Goal: Task Accomplishment & Management: Complete application form

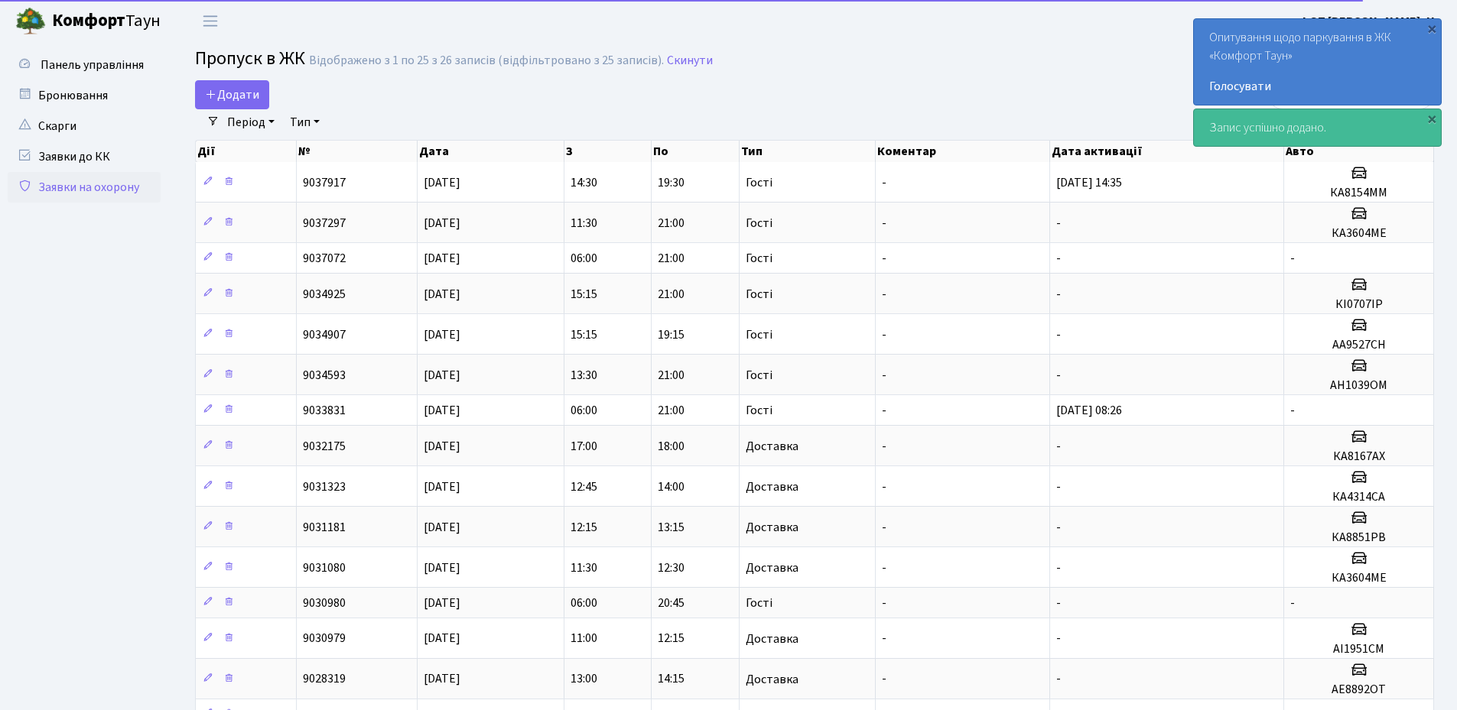
select select "25"
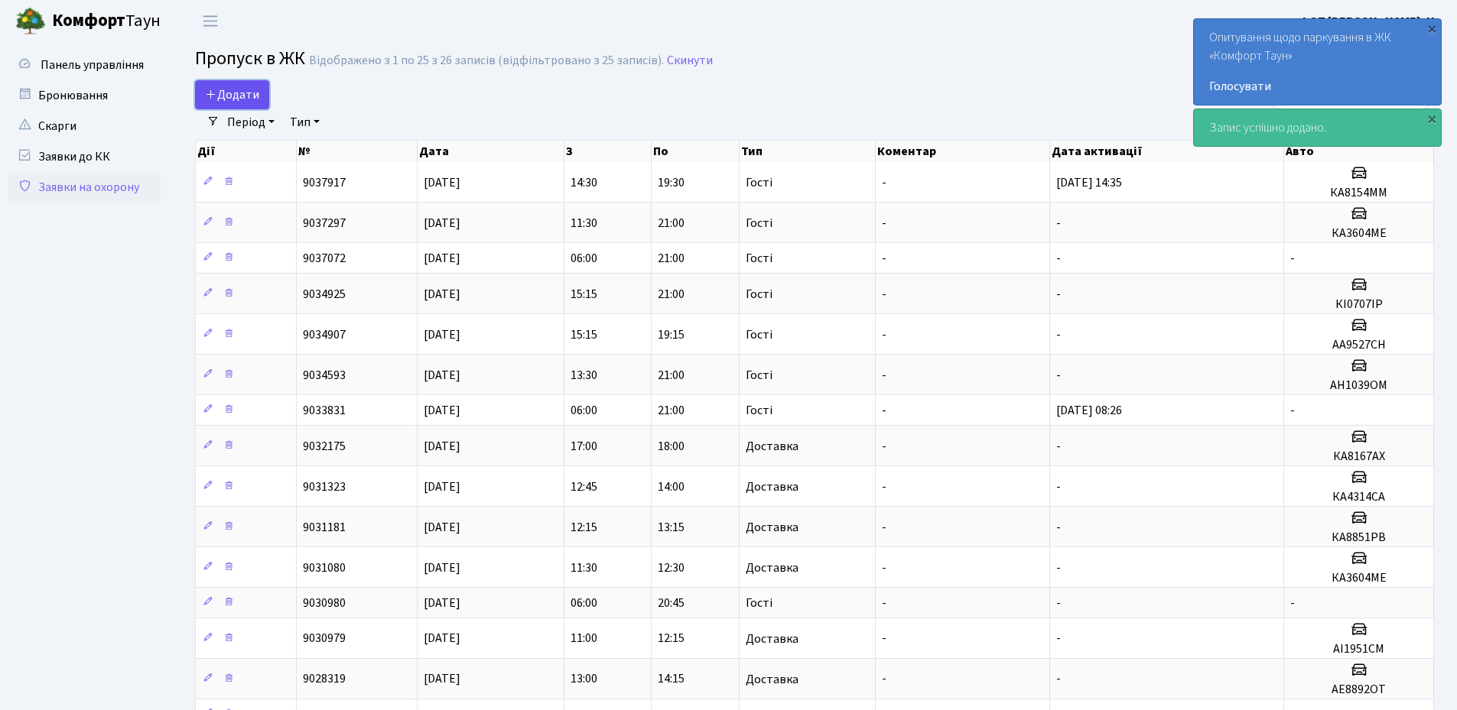
click at [229, 90] on span "Додати" at bounding box center [232, 94] width 54 height 17
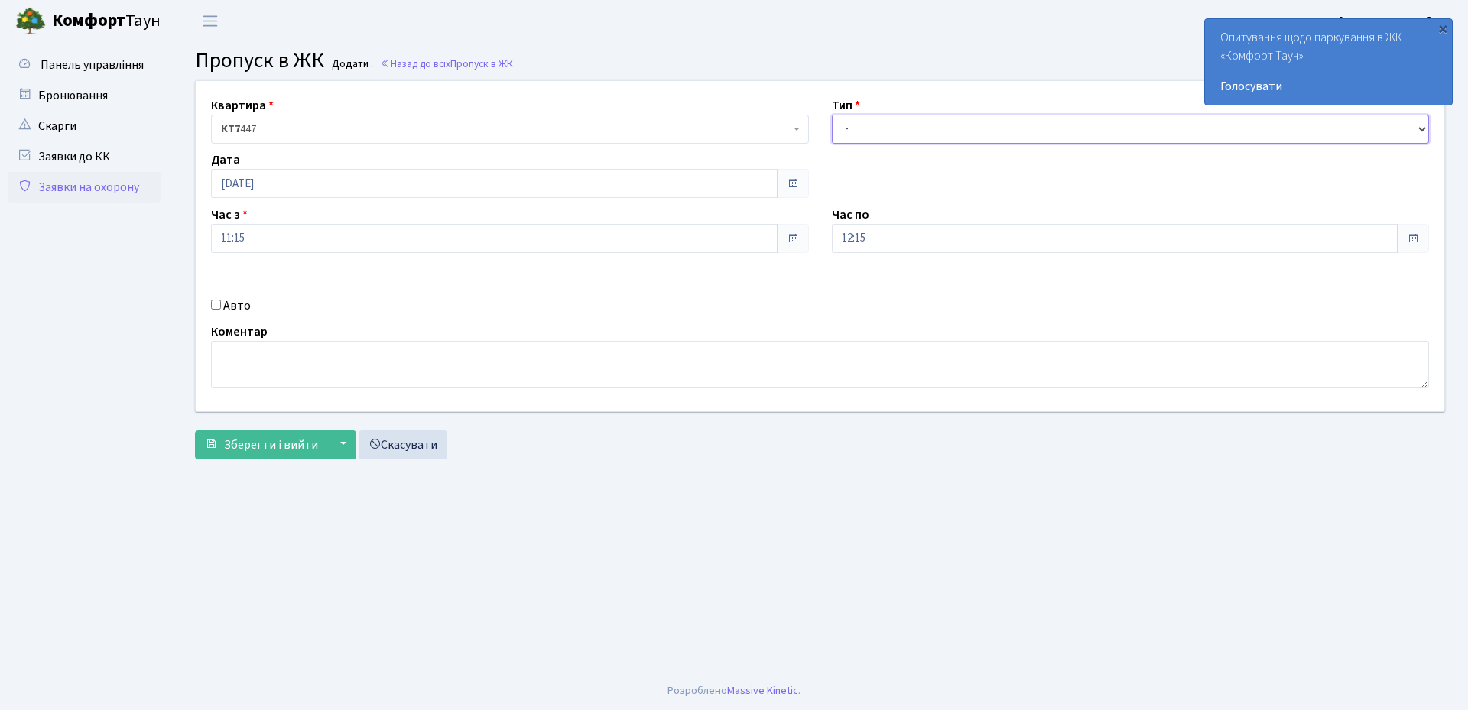
click at [892, 130] on select "- Доставка Таксі Гості Сервіс" at bounding box center [1131, 129] width 598 height 29
select select "3"
click at [832, 115] on select "- Доставка Таксі Гості Сервіс" at bounding box center [1131, 129] width 598 height 29
click at [898, 241] on input "12:15" at bounding box center [1115, 238] width 567 height 29
click at [869, 295] on icon at bounding box center [873, 291] width 41 height 41
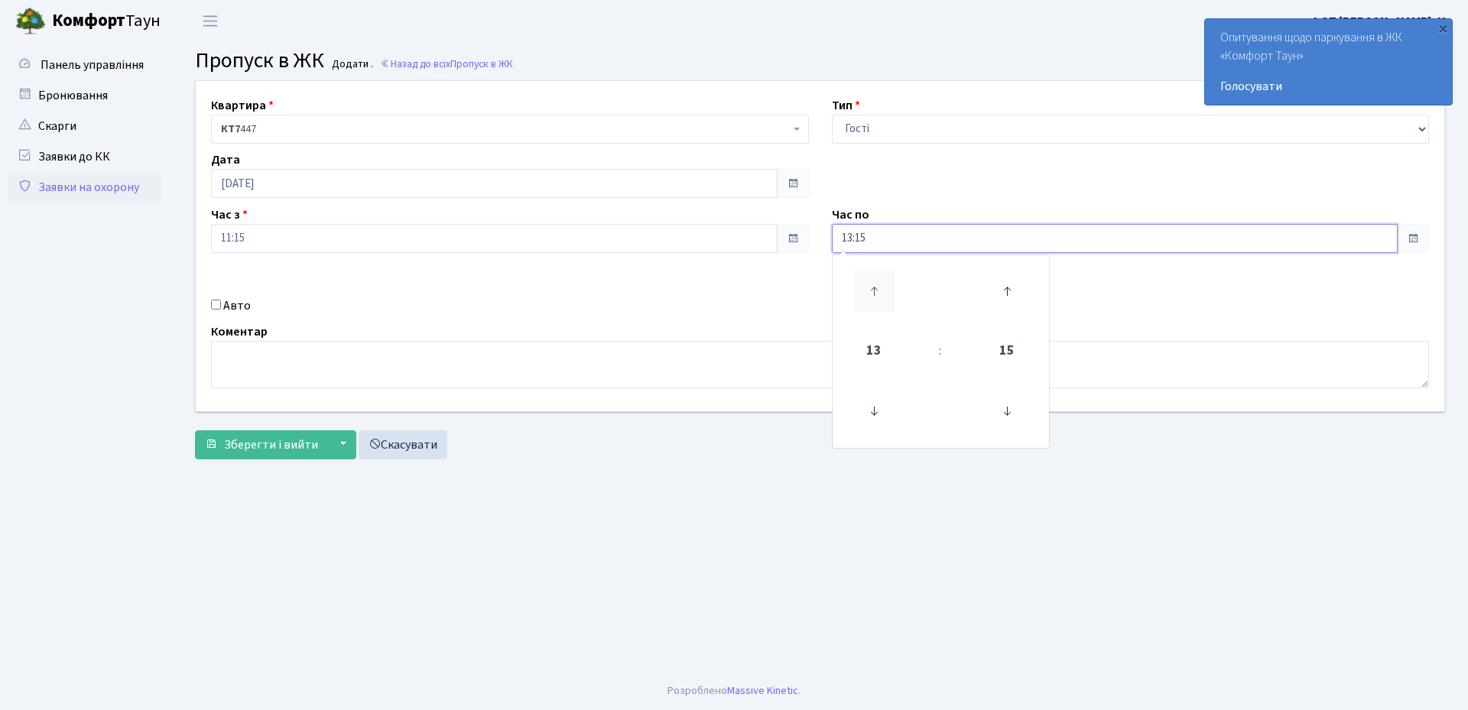
click at [869, 295] on icon at bounding box center [873, 291] width 41 height 41
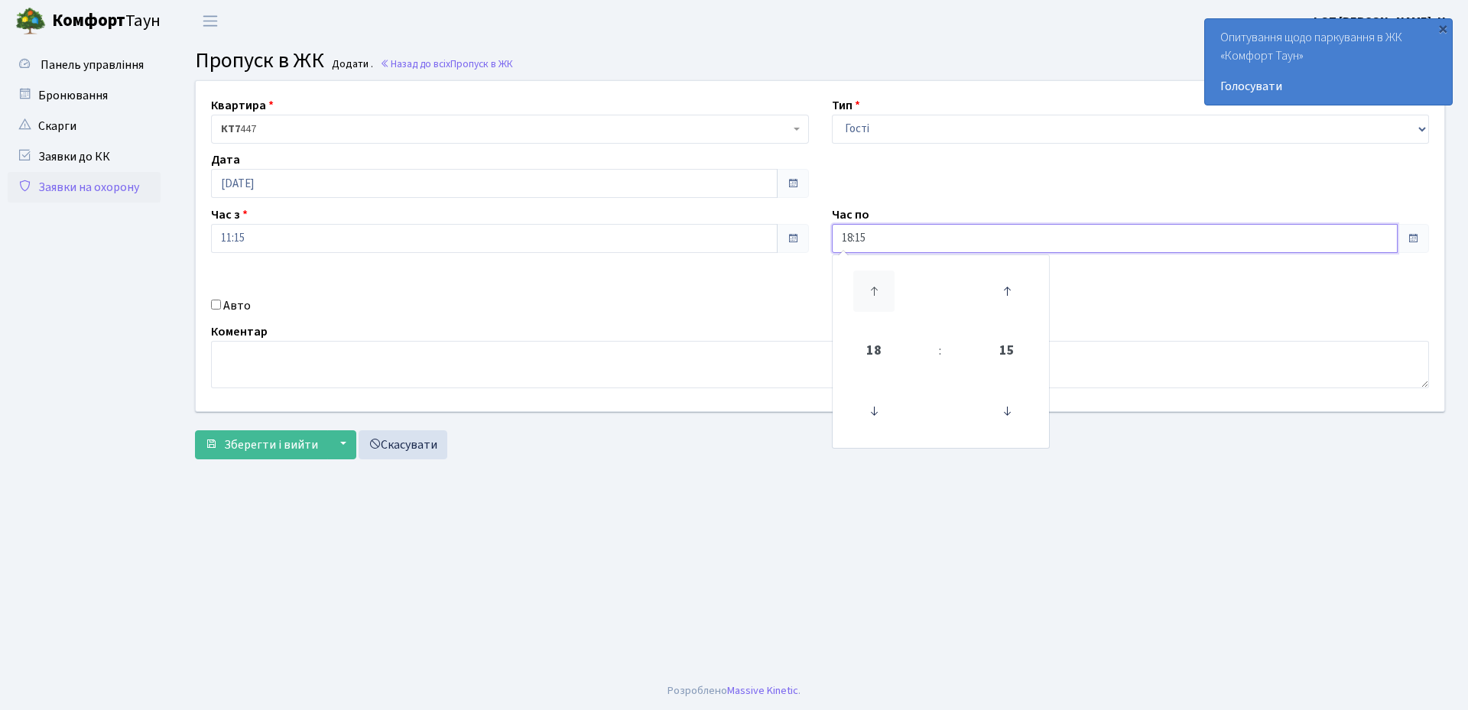
click at [869, 295] on icon at bounding box center [873, 291] width 41 height 41
click at [1006, 295] on icon at bounding box center [1006, 291] width 41 height 41
type input "20:45"
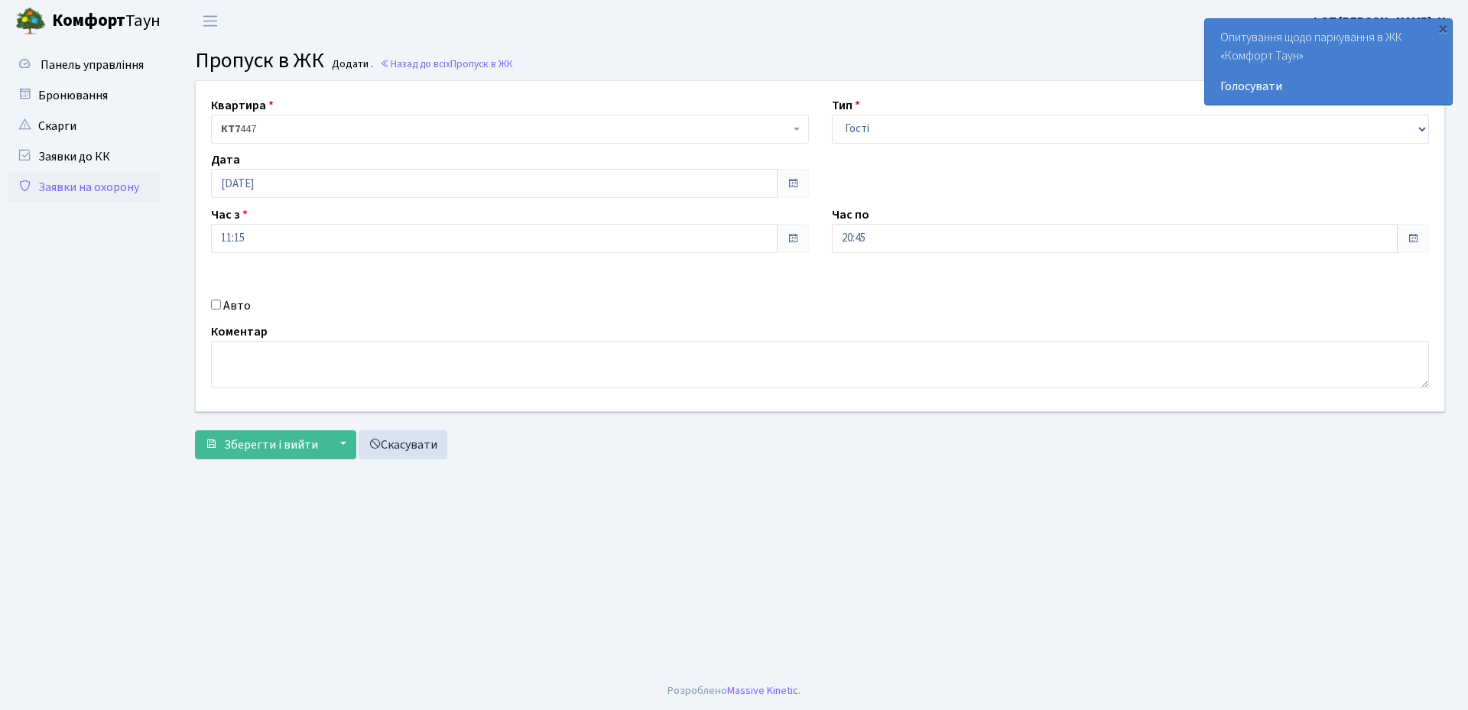
click at [668, 305] on div "Авто" at bounding box center [510, 306] width 621 height 18
click at [218, 306] on input "Авто" at bounding box center [216, 305] width 10 height 10
checkbox input "true"
paste input "КА0898КО"
type input "КА0898КО"
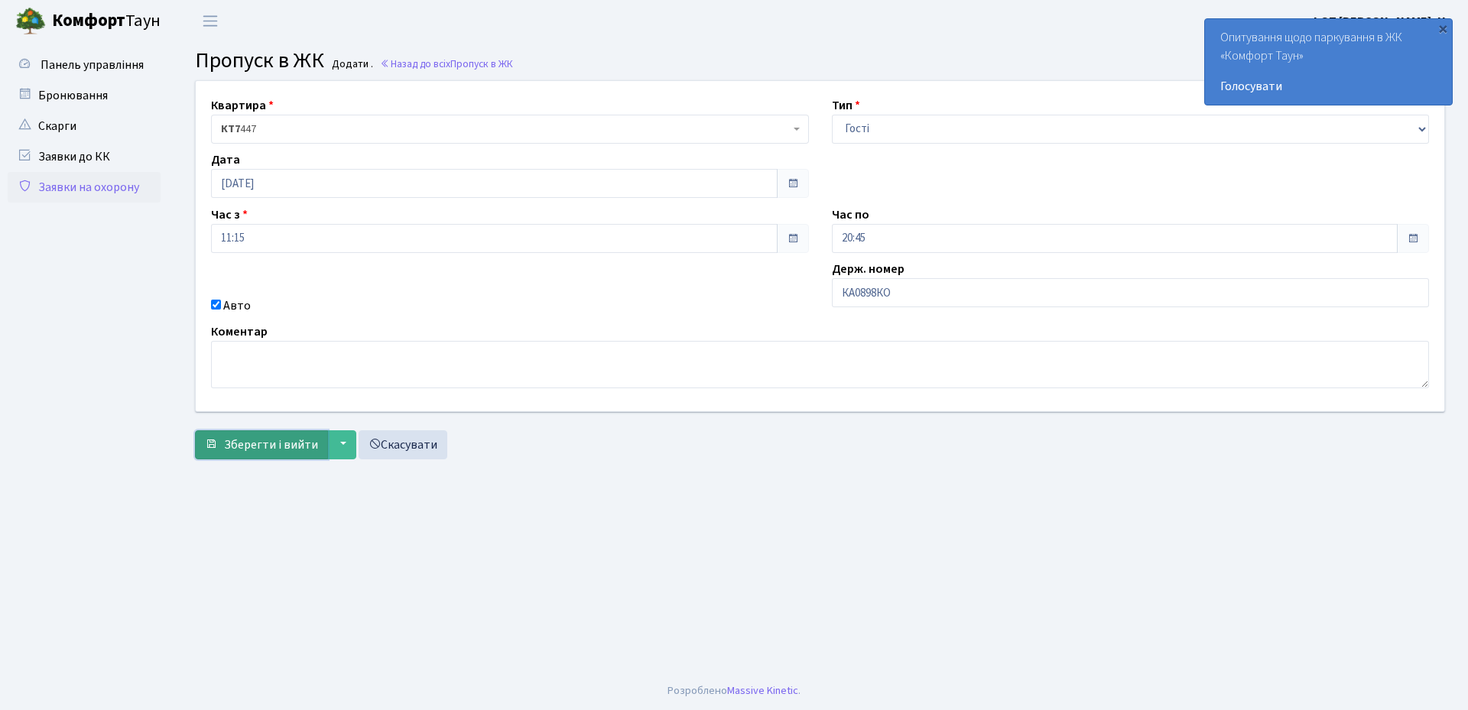
click at [278, 451] on span "Зберегти і вийти" at bounding box center [271, 445] width 94 height 17
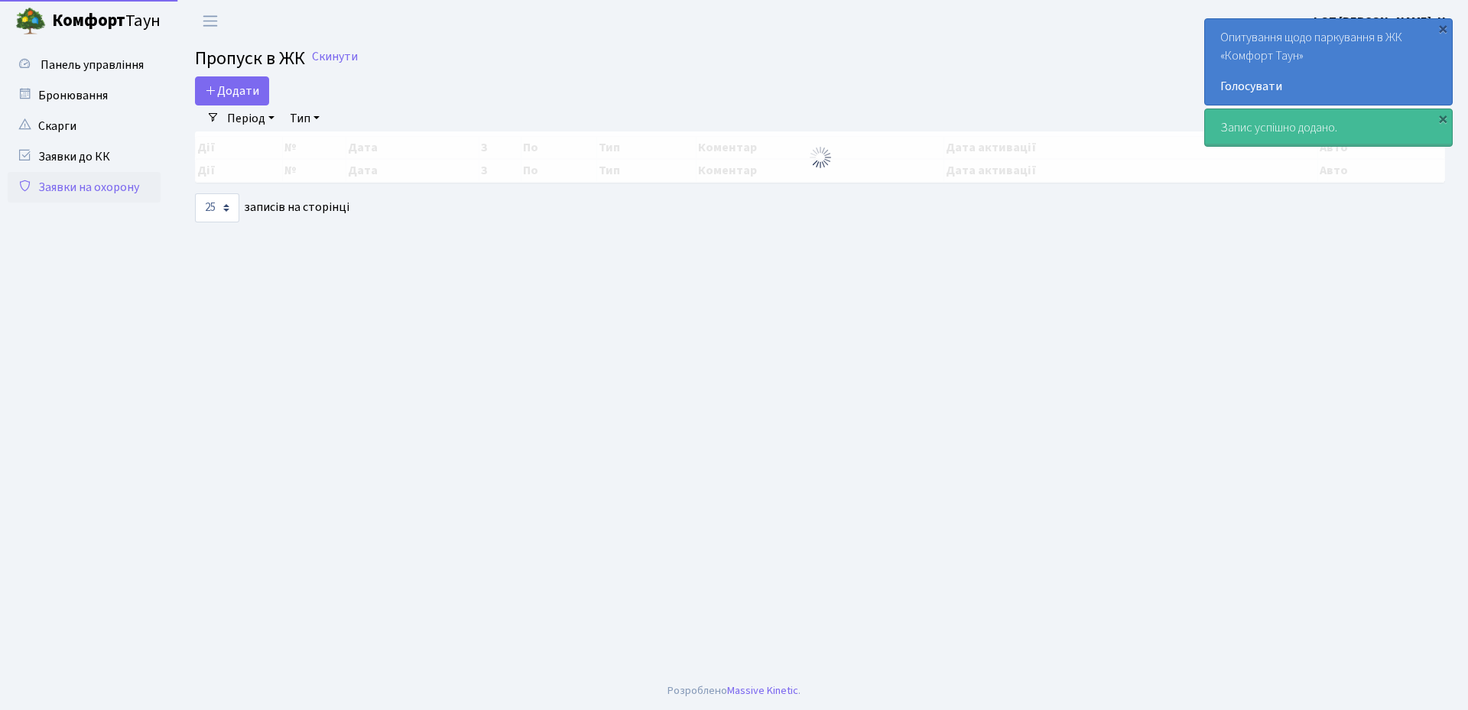
select select "25"
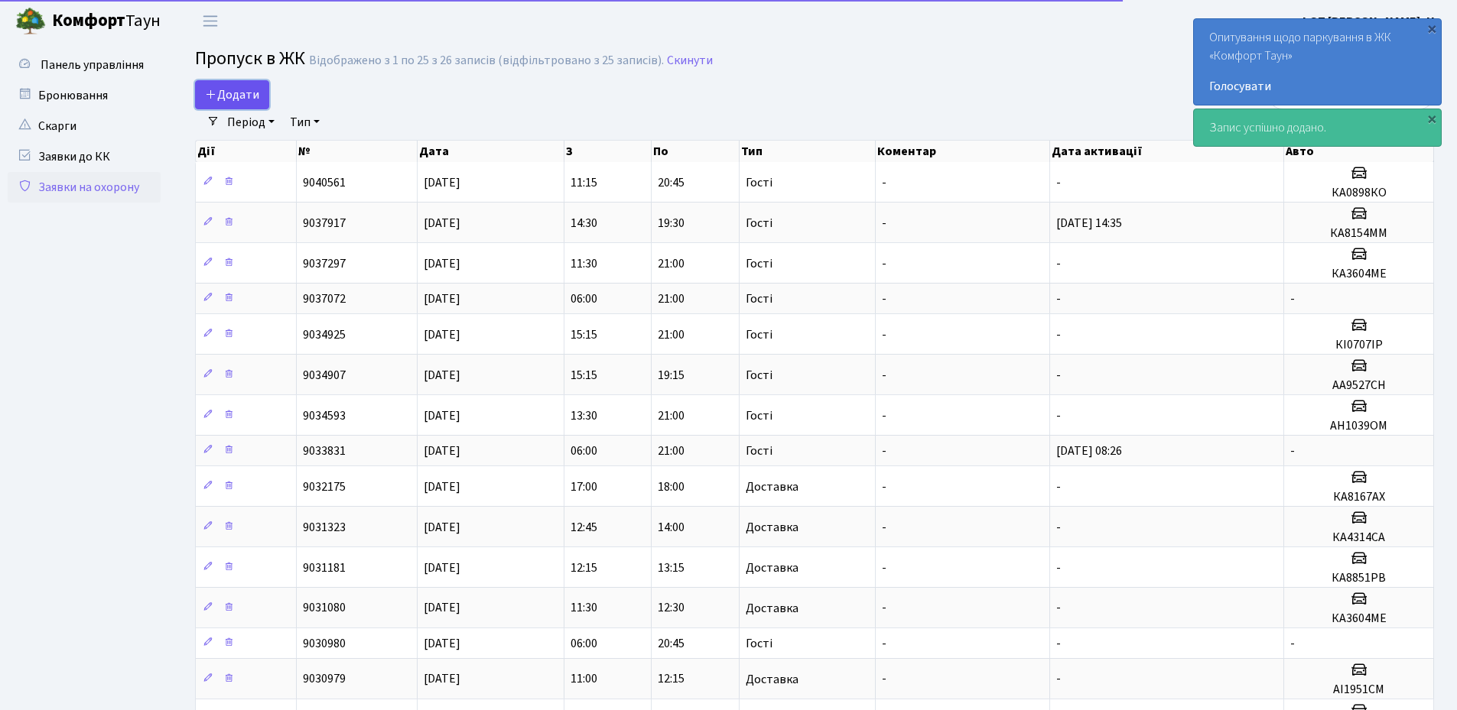
click at [247, 100] on span "Додати" at bounding box center [232, 94] width 54 height 17
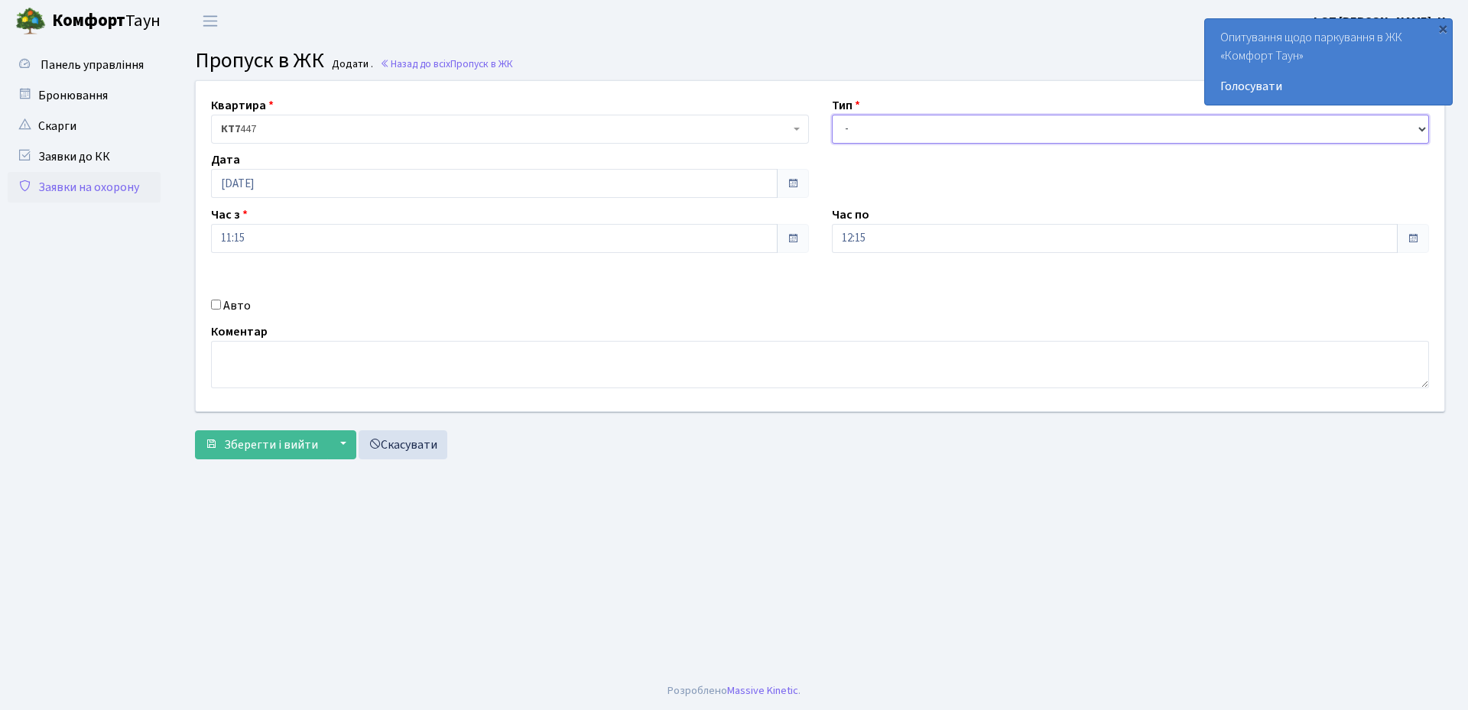
click at [879, 122] on select "- Доставка Таксі Гості Сервіс" at bounding box center [1131, 129] width 598 height 29
select select "3"
click at [832, 115] on select "- Доставка Таксі Гості Сервіс" at bounding box center [1131, 129] width 598 height 29
click at [289, 182] on input "[DATE]" at bounding box center [494, 183] width 567 height 29
click at [369, 261] on td "5" at bounding box center [364, 260] width 23 height 23
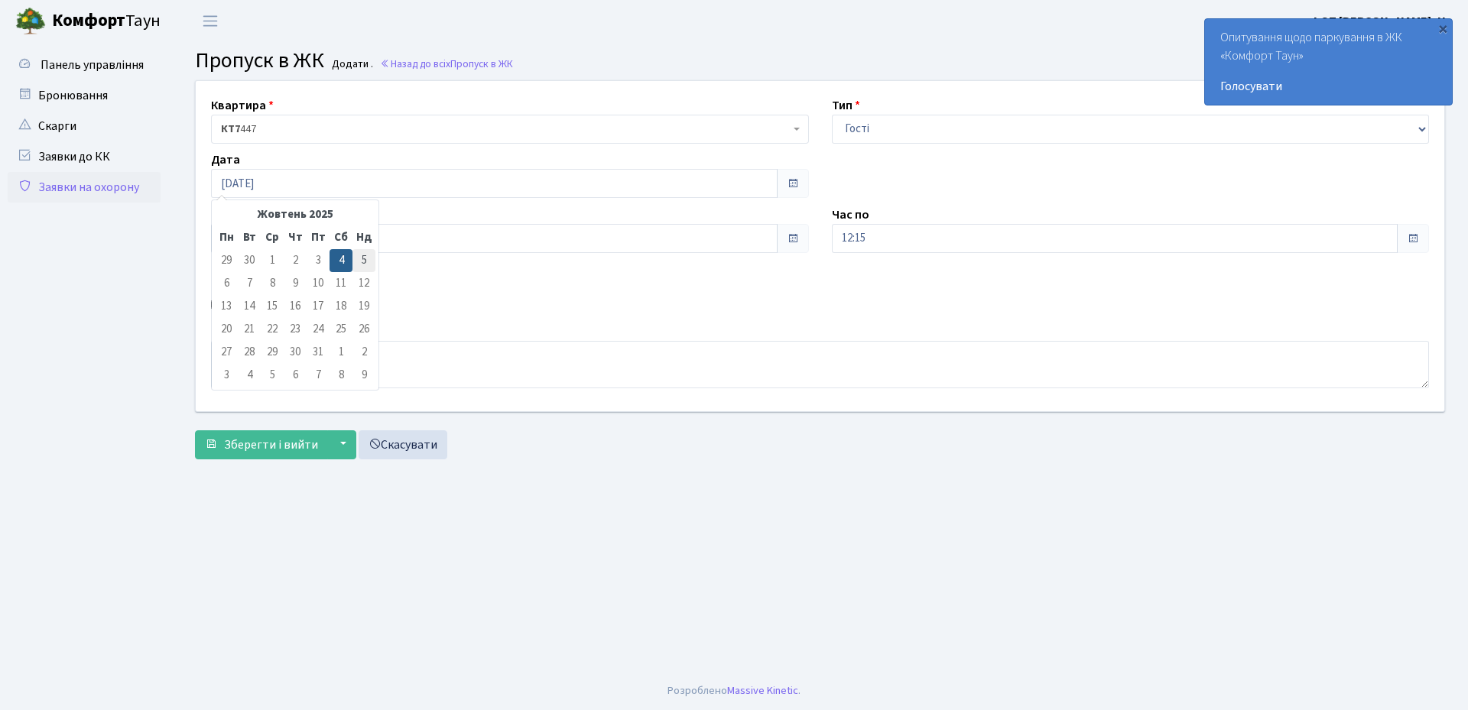
type input "05.10.2025"
click at [367, 252] on input "11:15" at bounding box center [494, 238] width 567 height 29
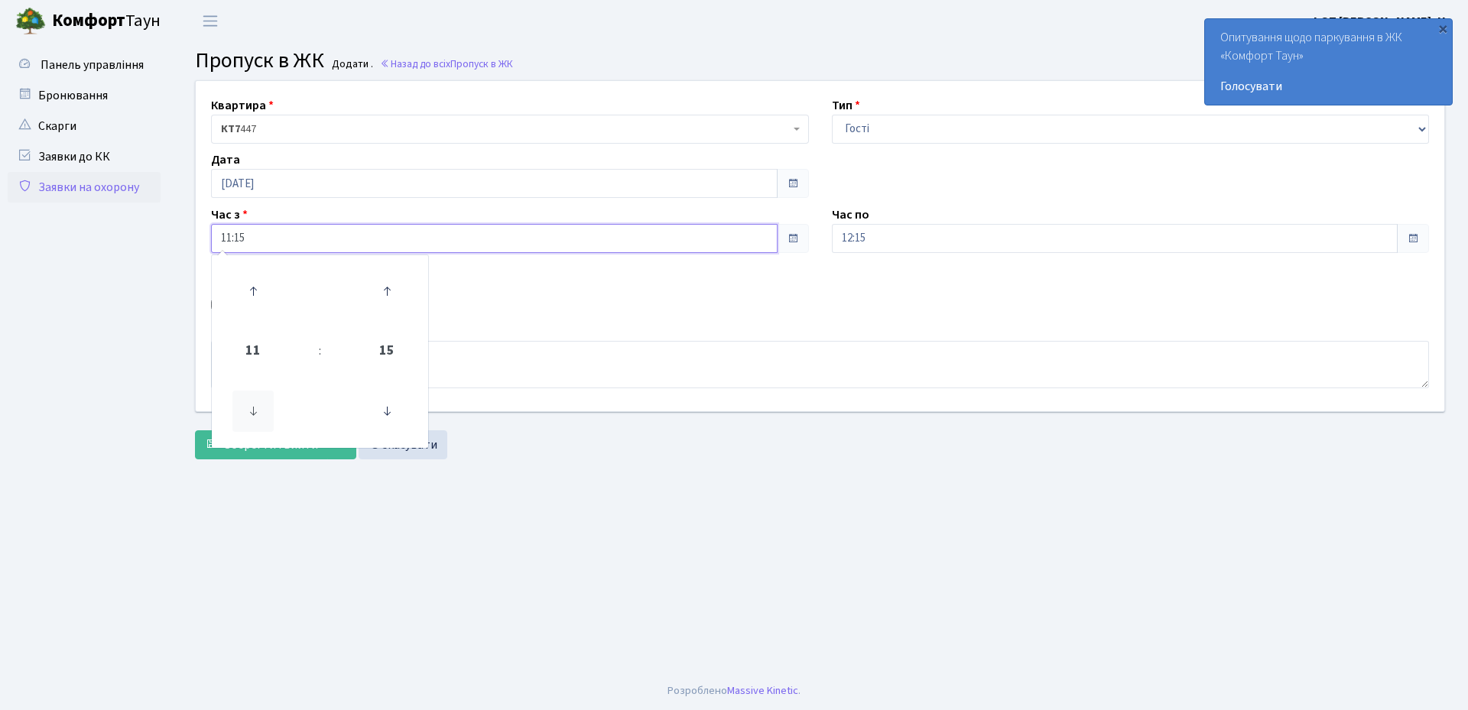
click at [254, 414] on icon at bounding box center [252, 411] width 41 height 41
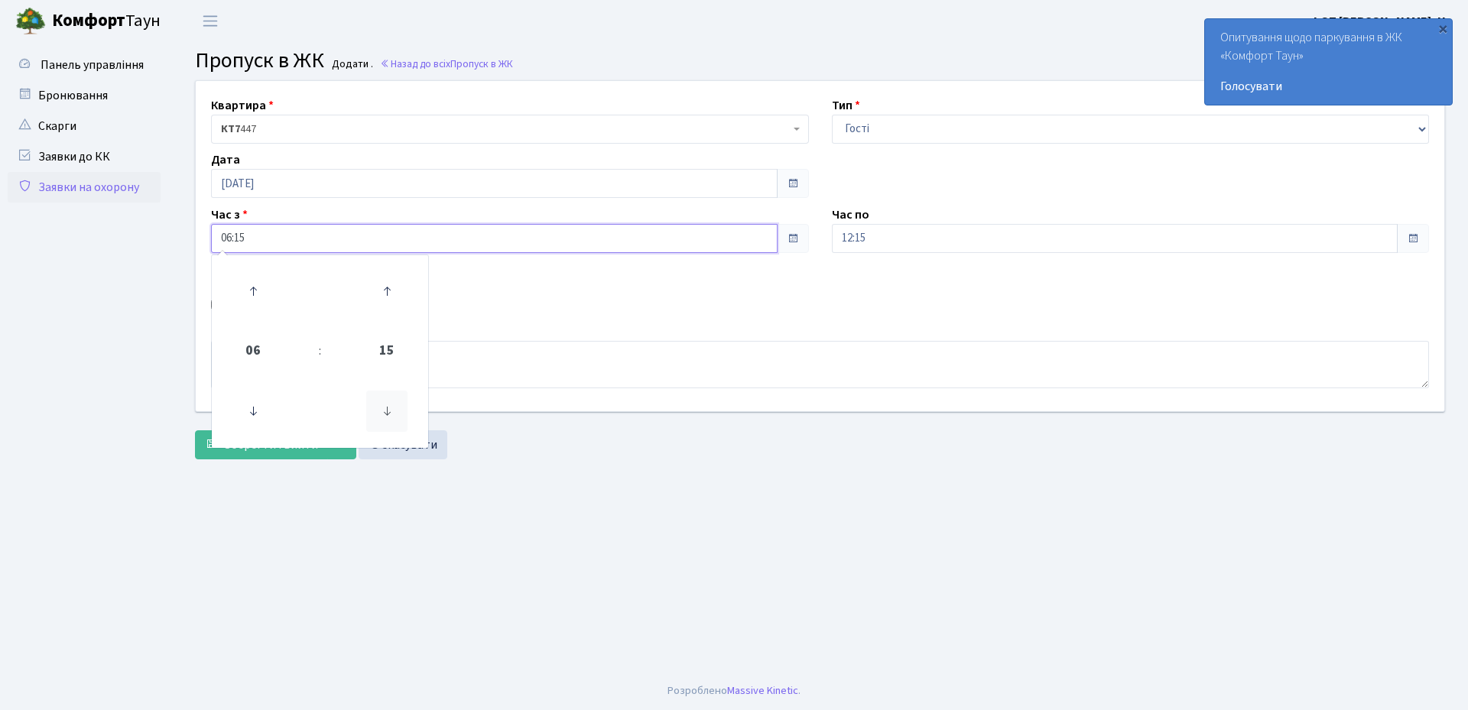
click at [382, 402] on icon at bounding box center [386, 411] width 41 height 41
type input "06:00"
drag, startPoint x: 621, startPoint y: 301, endPoint x: 650, endPoint y: 301, distance: 29.1
click at [621, 301] on div "Авто" at bounding box center [510, 306] width 621 height 18
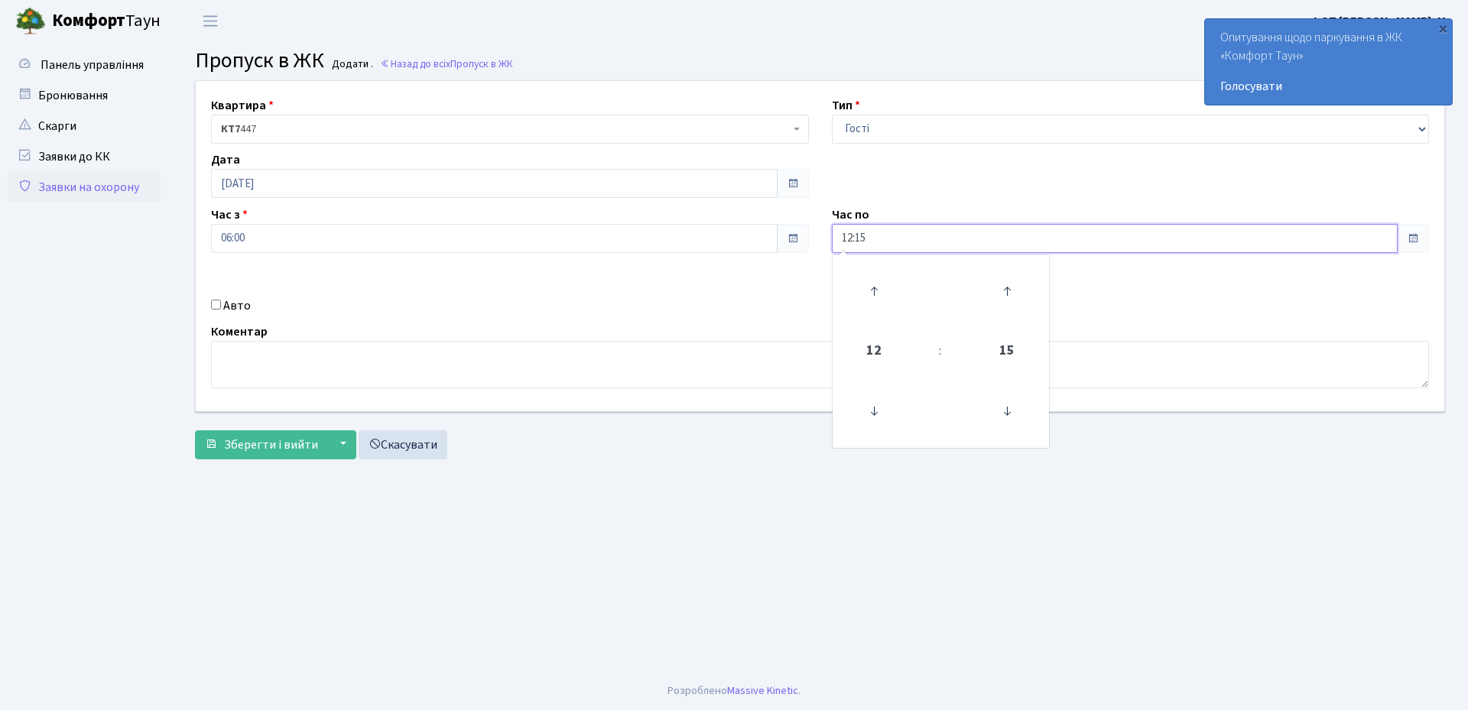
click at [903, 238] on input "12:15" at bounding box center [1115, 238] width 567 height 29
click at [863, 294] on icon at bounding box center [873, 291] width 41 height 41
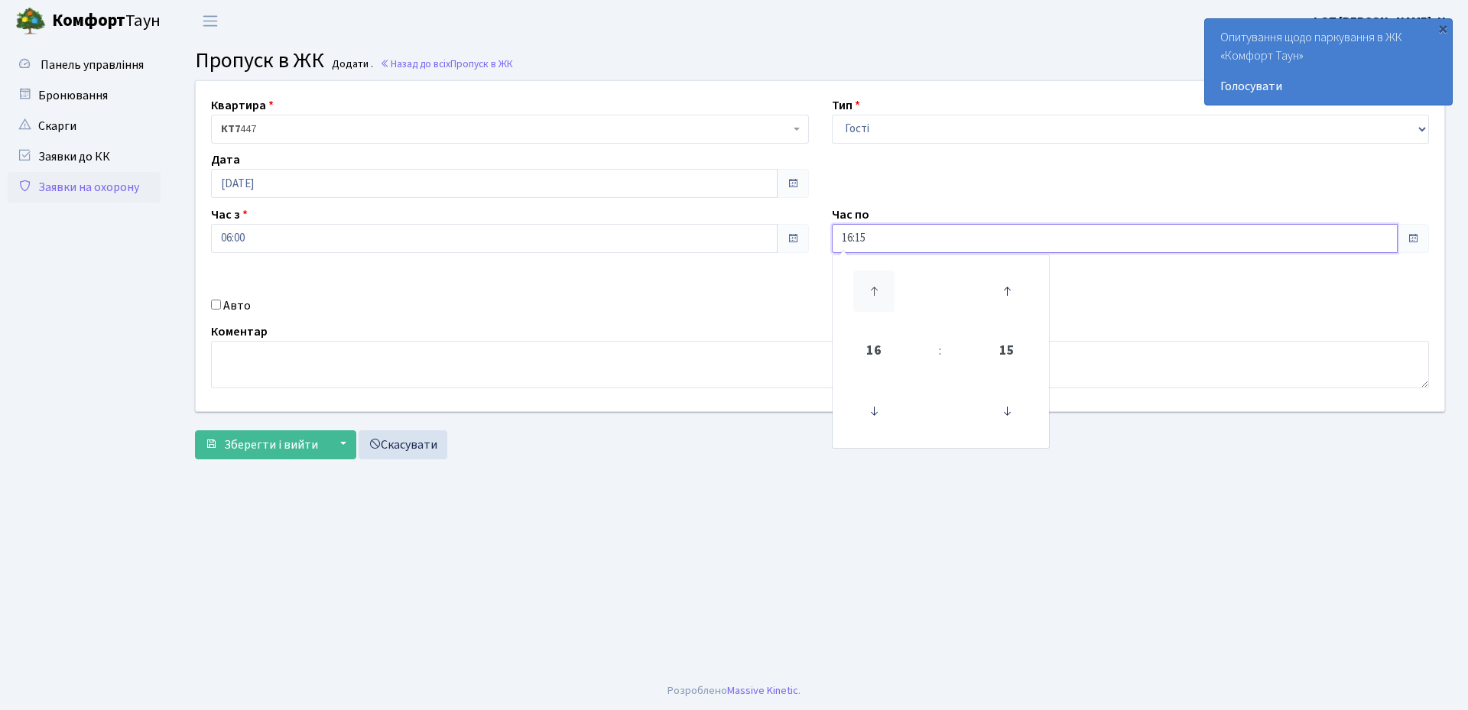
click at [863, 294] on icon at bounding box center [873, 291] width 41 height 41
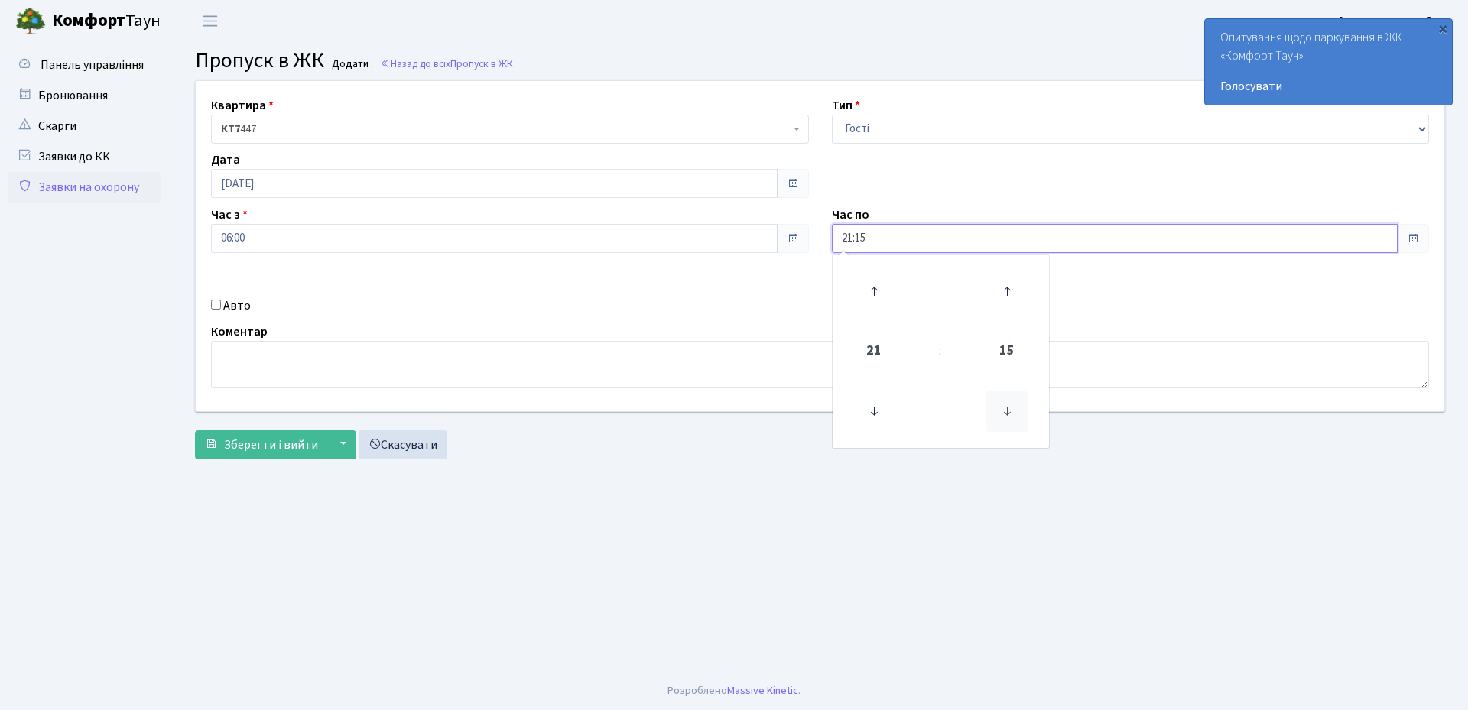
click at [1000, 409] on icon at bounding box center [1006, 411] width 41 height 41
type input "21:00"
click at [744, 323] on div "Коментар" at bounding box center [820, 356] width 1241 height 66
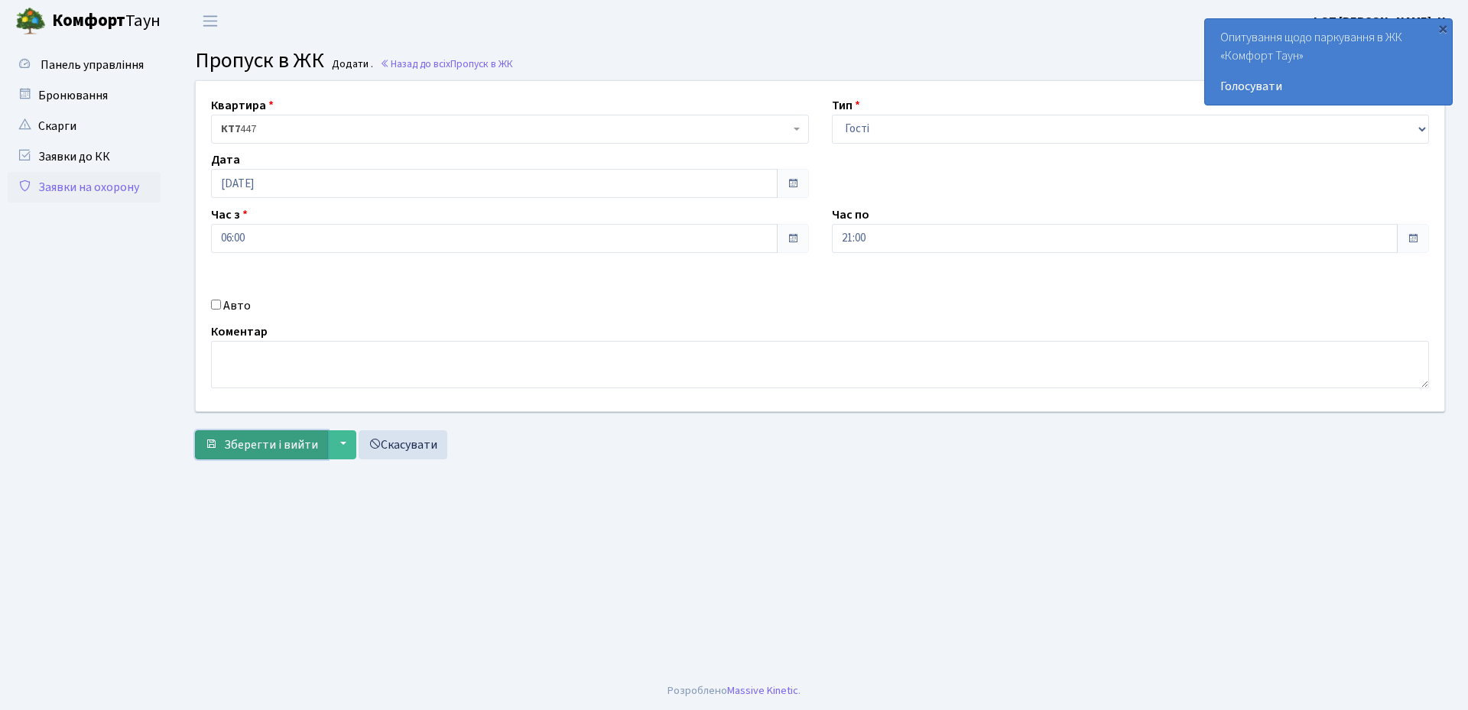
click at [288, 447] on span "Зберегти і вийти" at bounding box center [271, 445] width 94 height 17
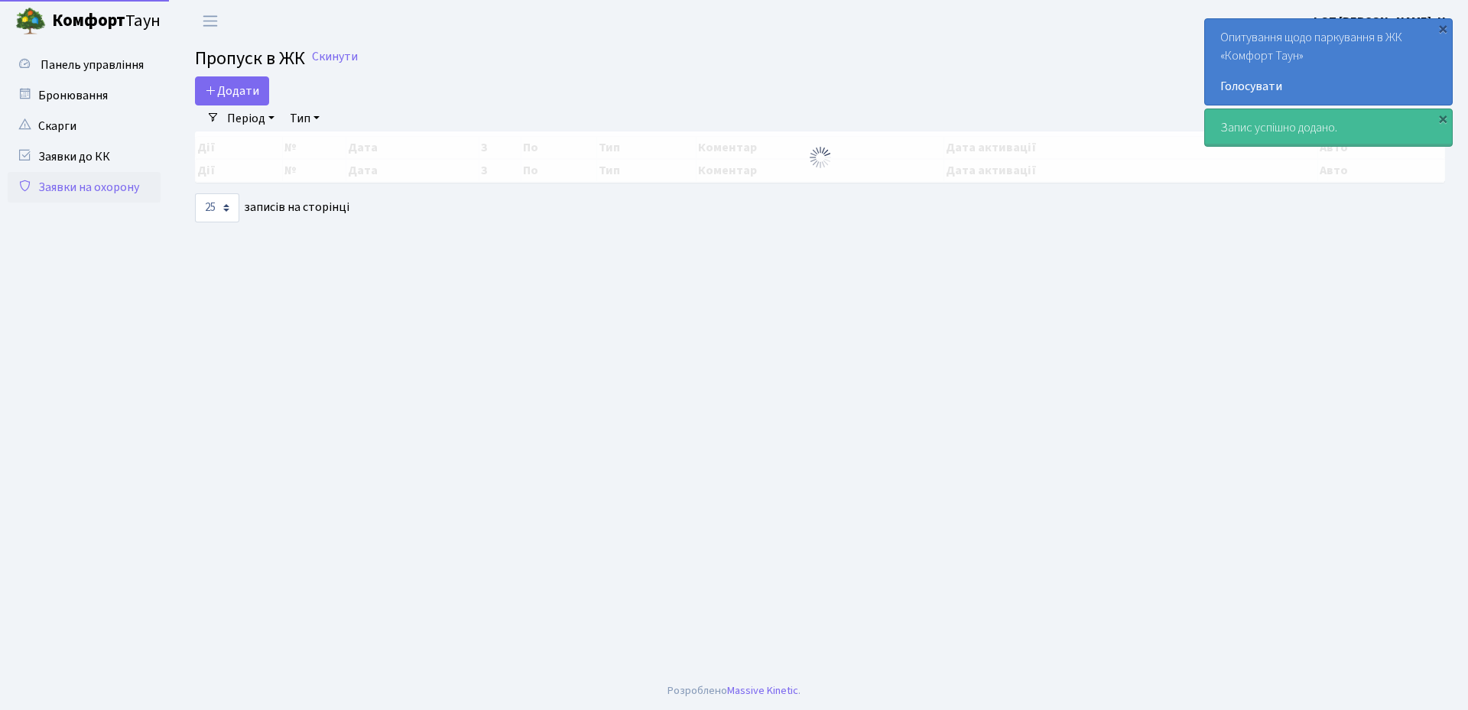
select select "25"
